Goal: Find specific page/section: Find specific page/section

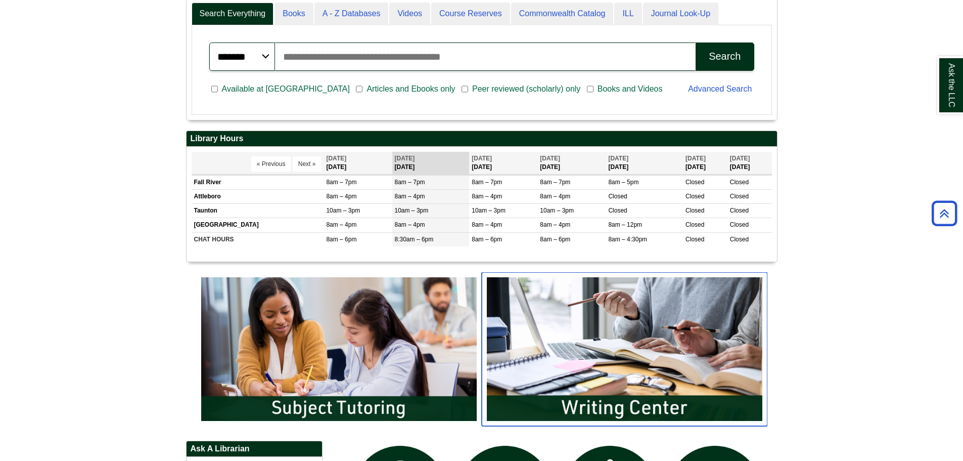
drag, startPoint x: 0, startPoint y: 0, endPoint x: 640, endPoint y: 387, distance: 748.2
click at [640, 387] on img "slideshow" at bounding box center [625, 349] width 286 height 154
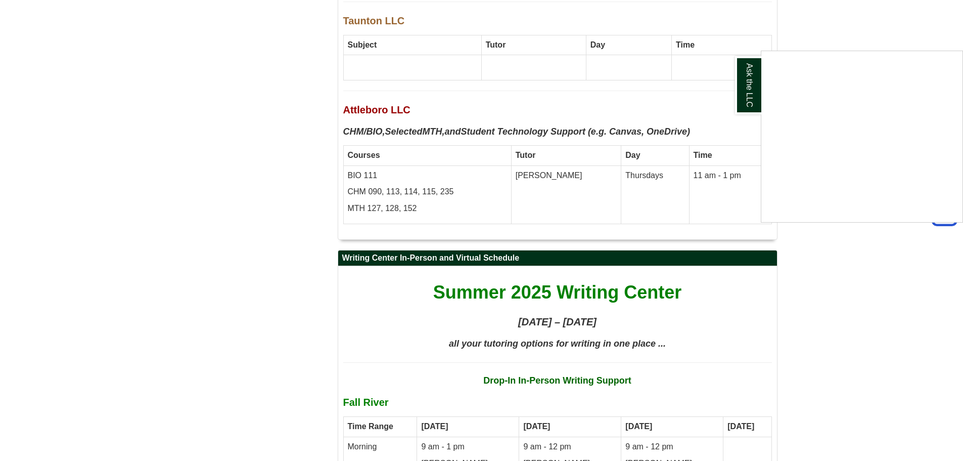
scroll to position [3190, 0]
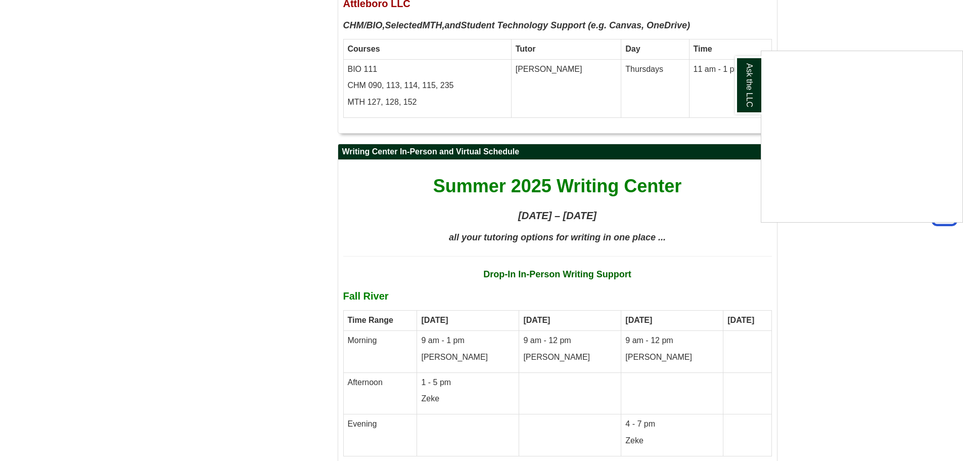
click at [868, 256] on div "Ask the LLC" at bounding box center [481, 230] width 963 height 461
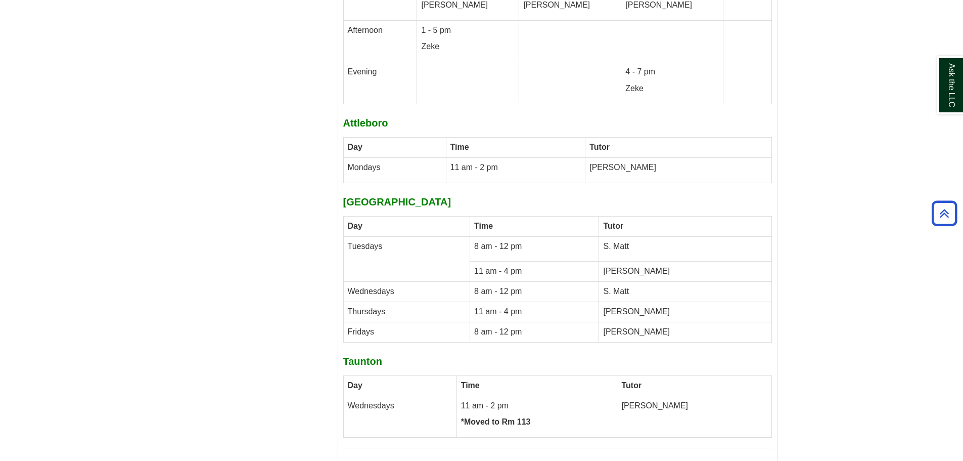
scroll to position [3443, 0]
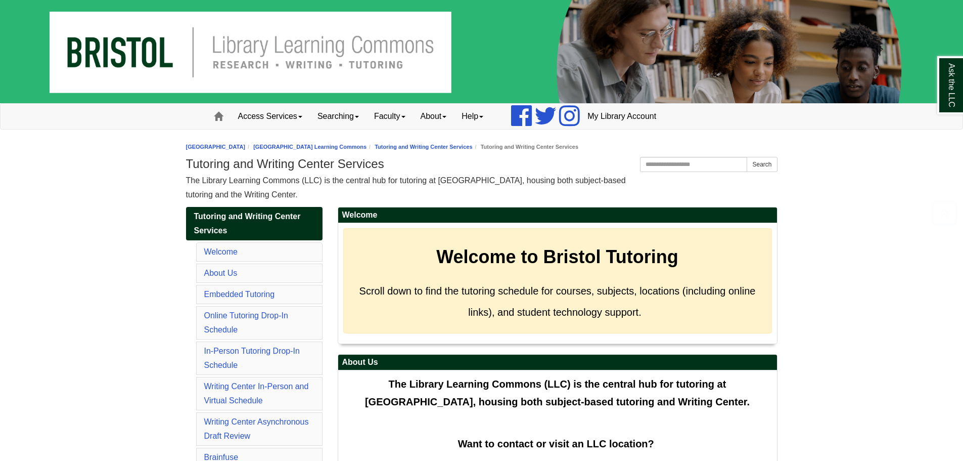
scroll to position [3241, 0]
